Goal: Information Seeking & Learning: Learn about a topic

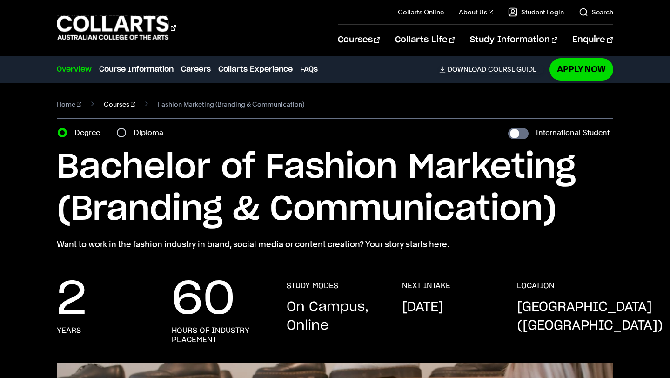
click at [114, 104] on link "Courses" at bounding box center [120, 104] width 32 height 13
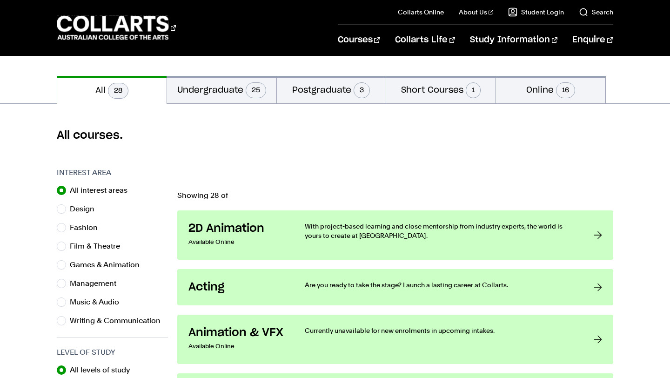
scroll to position [188, 0]
click at [432, 86] on button "Short Courses 1" at bounding box center [440, 88] width 109 height 27
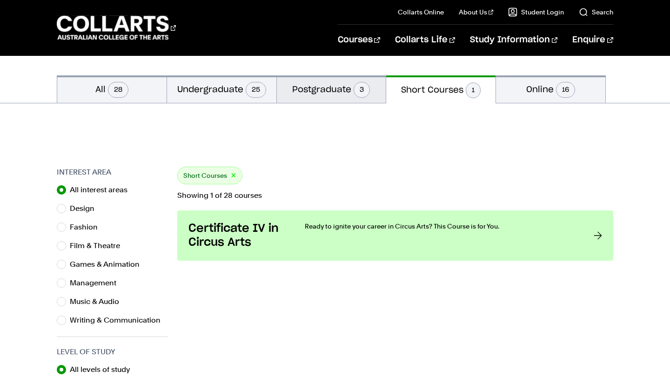
click at [327, 97] on button "Postgraduate 3" at bounding box center [331, 88] width 109 height 27
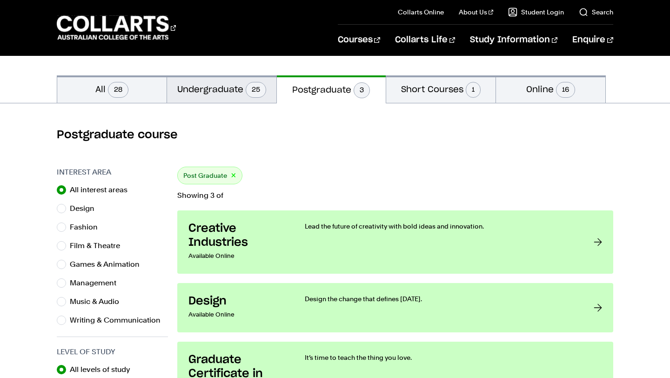
click at [237, 96] on button "Undergraduate 25" at bounding box center [221, 88] width 109 height 27
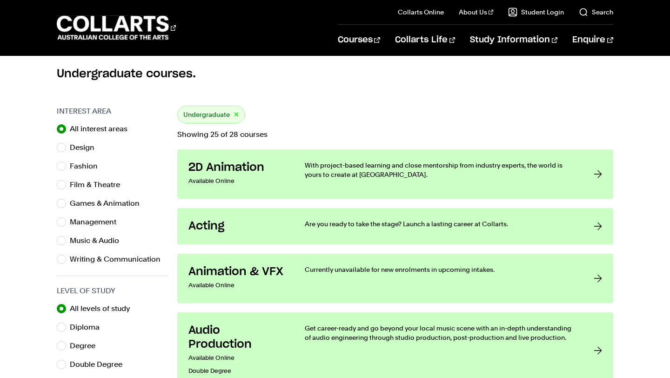
scroll to position [284, 0]
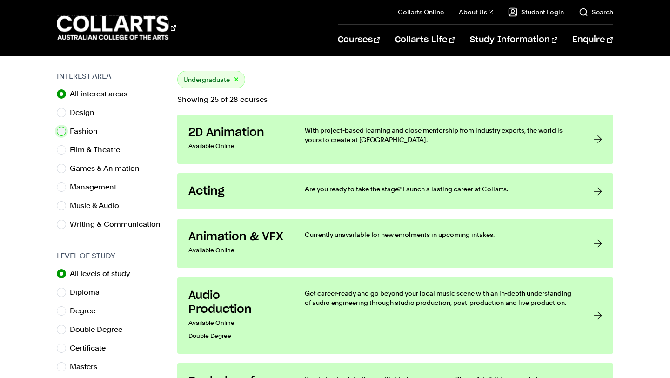
click at [60, 132] on input "Fashion" at bounding box center [61, 131] width 9 height 9
radio input "true"
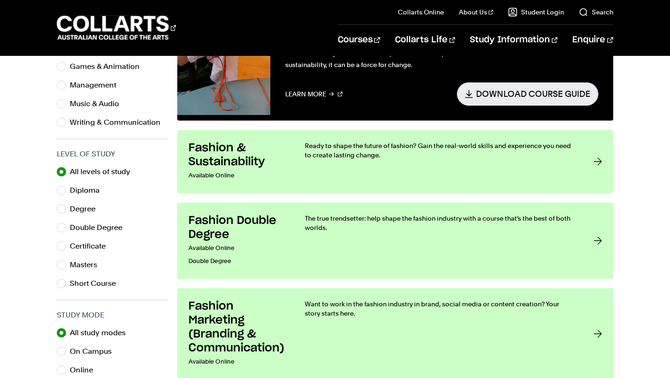
scroll to position [385, 0]
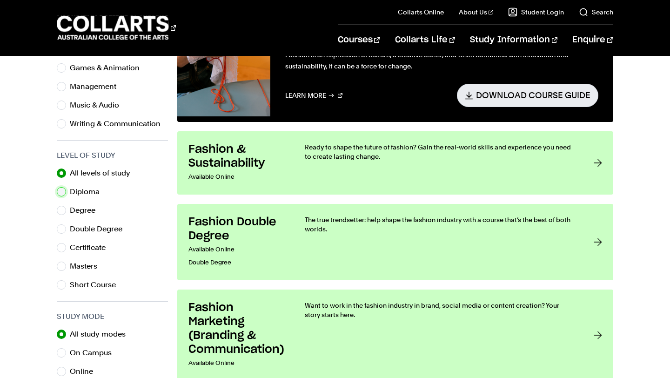
click at [64, 191] on input "Diploma" at bounding box center [61, 191] width 9 height 9
radio input "true"
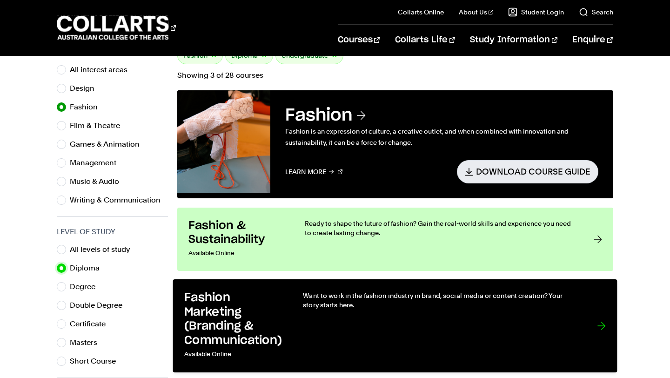
scroll to position [306, 0]
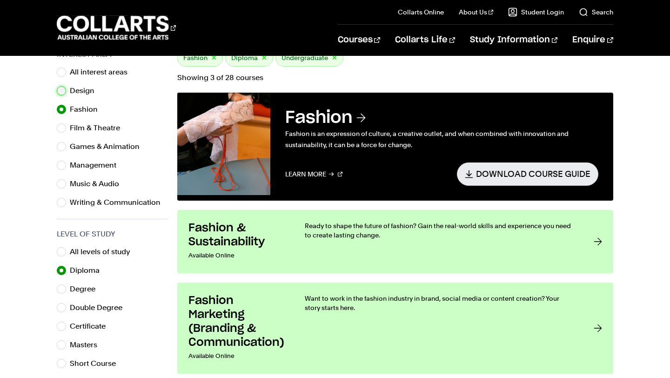
click at [64, 90] on input "Design" at bounding box center [61, 90] width 9 height 9
radio input "true"
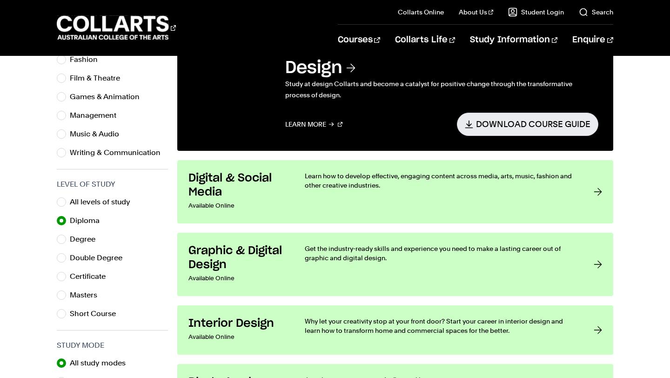
scroll to position [347, 0]
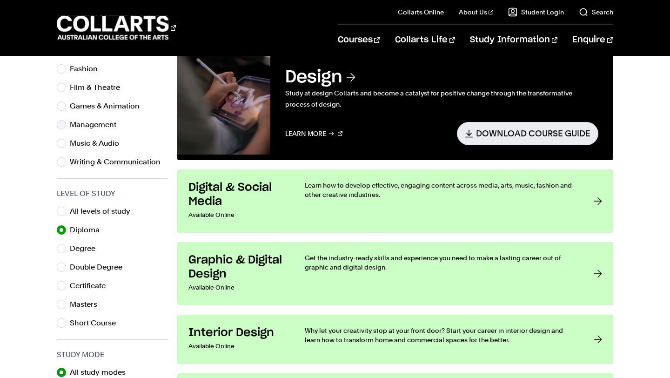
click at [68, 123] on div "Management" at bounding box center [112, 124] width 111 height 13
click at [65, 123] on input "Management" at bounding box center [61, 124] width 9 height 9
radio input "true"
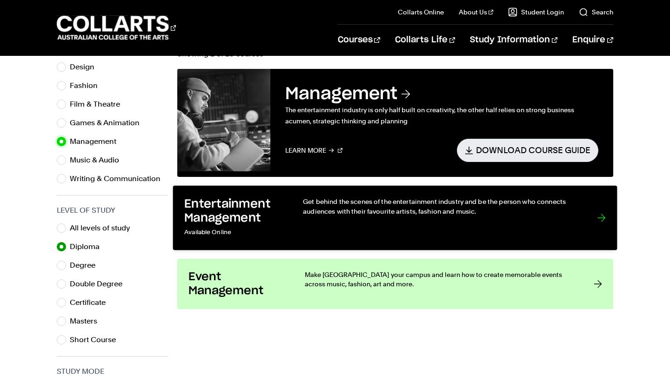
scroll to position [329, 0]
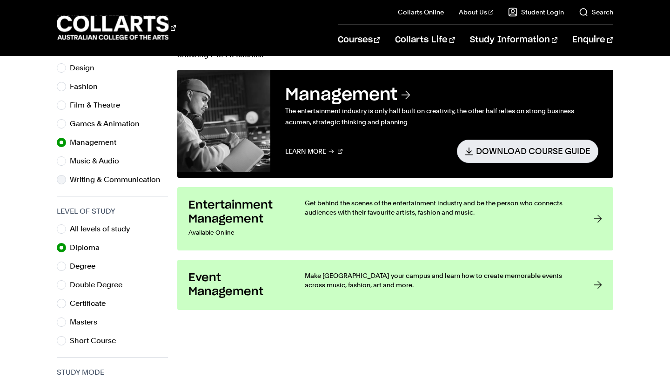
click at [62, 185] on div "Writing & Communication" at bounding box center [112, 179] width 111 height 13
click at [61, 182] on input "Writing & Communication" at bounding box center [61, 179] width 9 height 9
radio input "true"
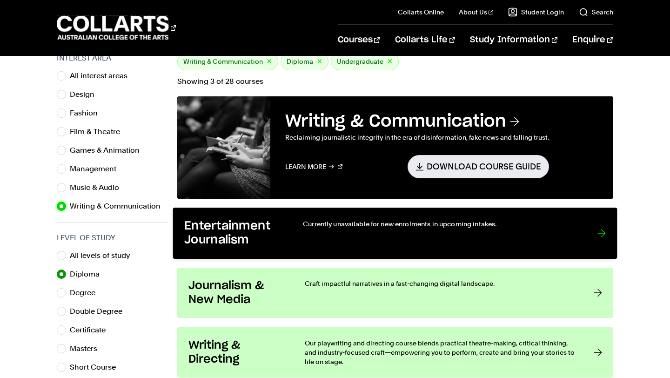
scroll to position [269, 0]
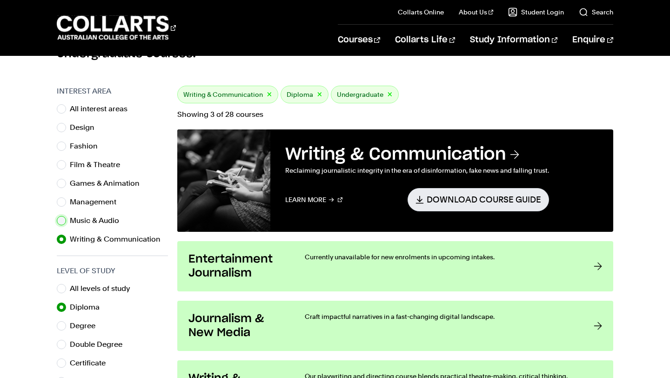
click at [60, 221] on input "Music & Audio" at bounding box center [61, 220] width 9 height 9
radio input "true"
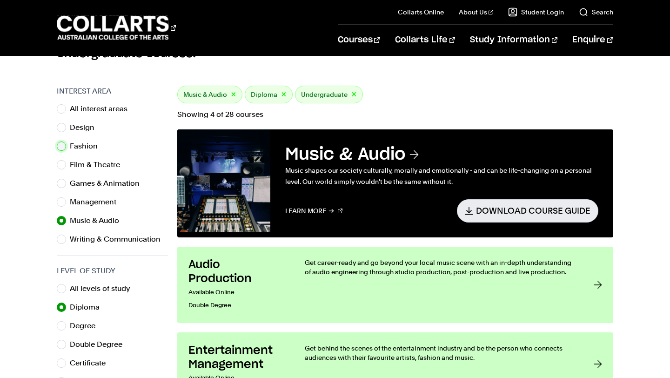
click at [63, 147] on input "Fashion" at bounding box center [61, 145] width 9 height 9
radio input "true"
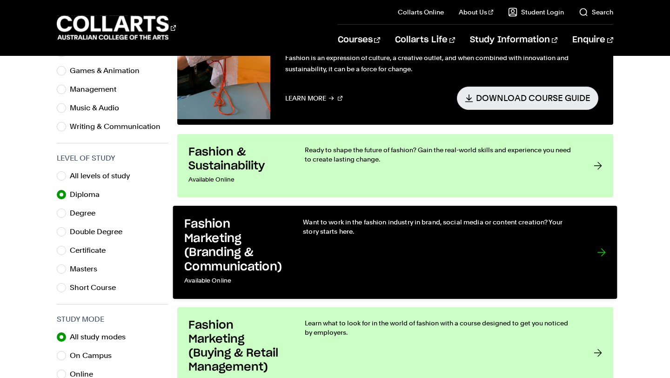
scroll to position [392, 0]
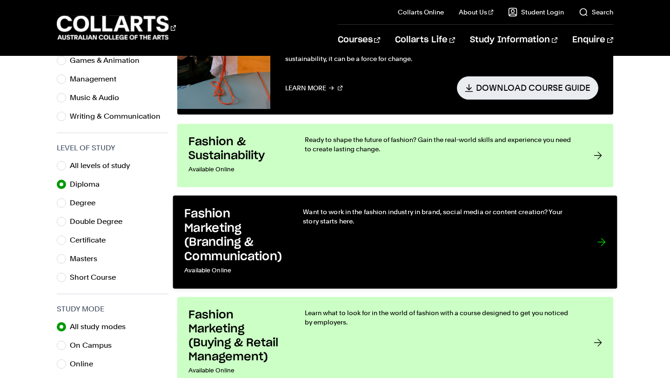
click at [284, 223] on link "Fashion Marketing (Branding & Communication) Available Online Want to work in t…" at bounding box center [395, 241] width 444 height 93
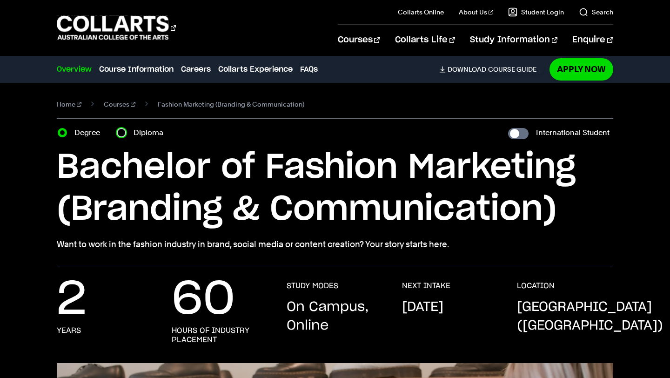
click at [123, 133] on input "Diploma" at bounding box center [121, 132] width 9 height 9
radio input "true"
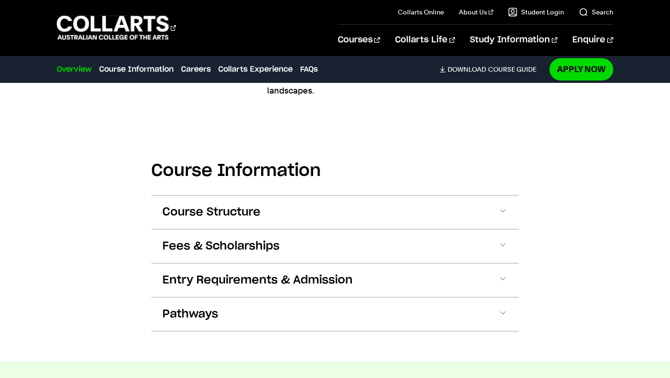
scroll to position [870, 0]
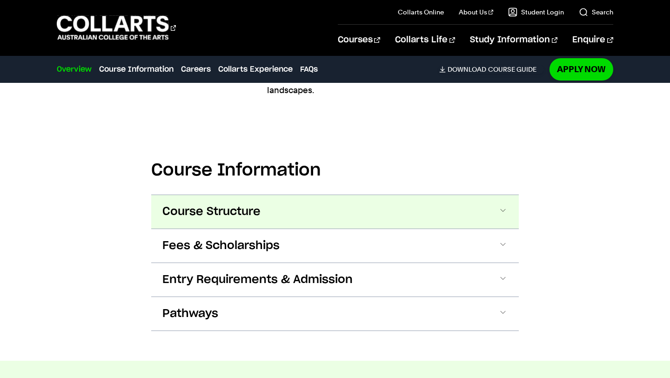
click at [505, 213] on span at bounding box center [502, 212] width 9 height 12
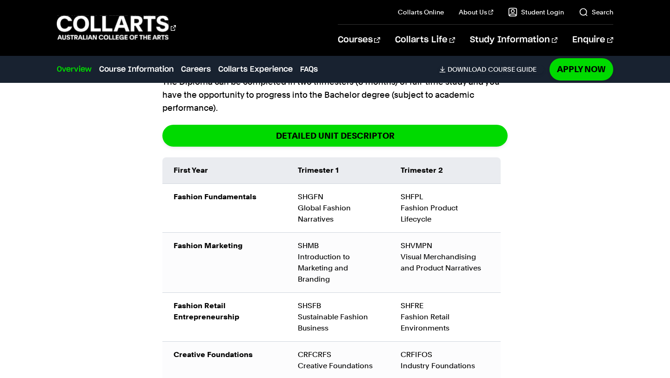
scroll to position [1060, 0]
